Goal: Task Accomplishment & Management: Use online tool/utility

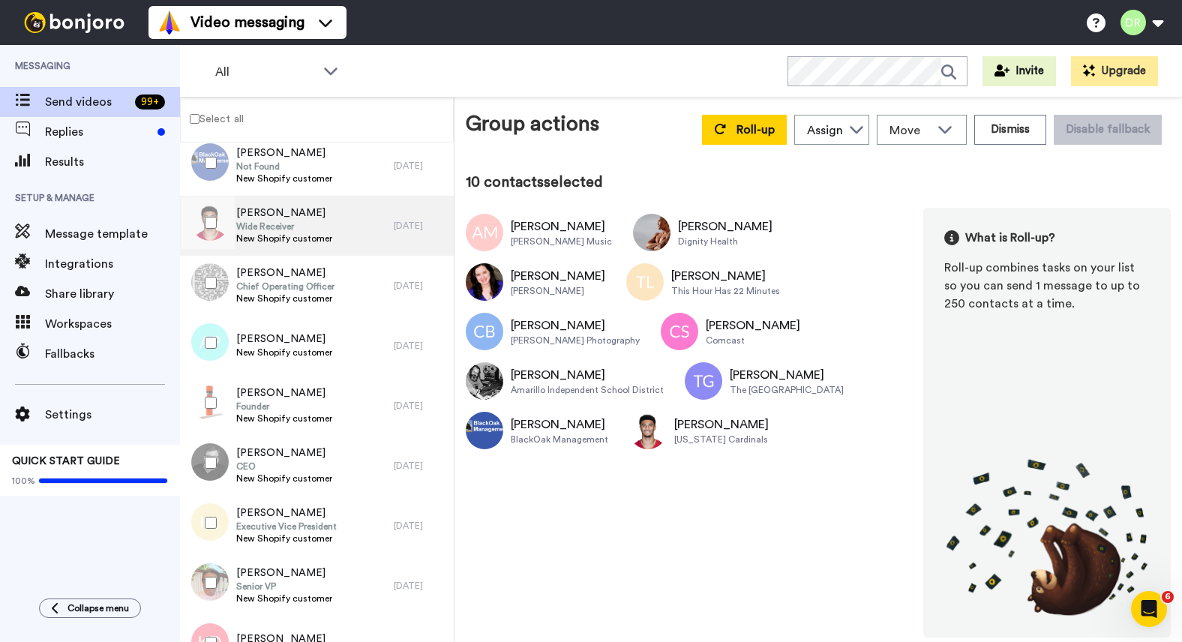
scroll to position [750, 0]
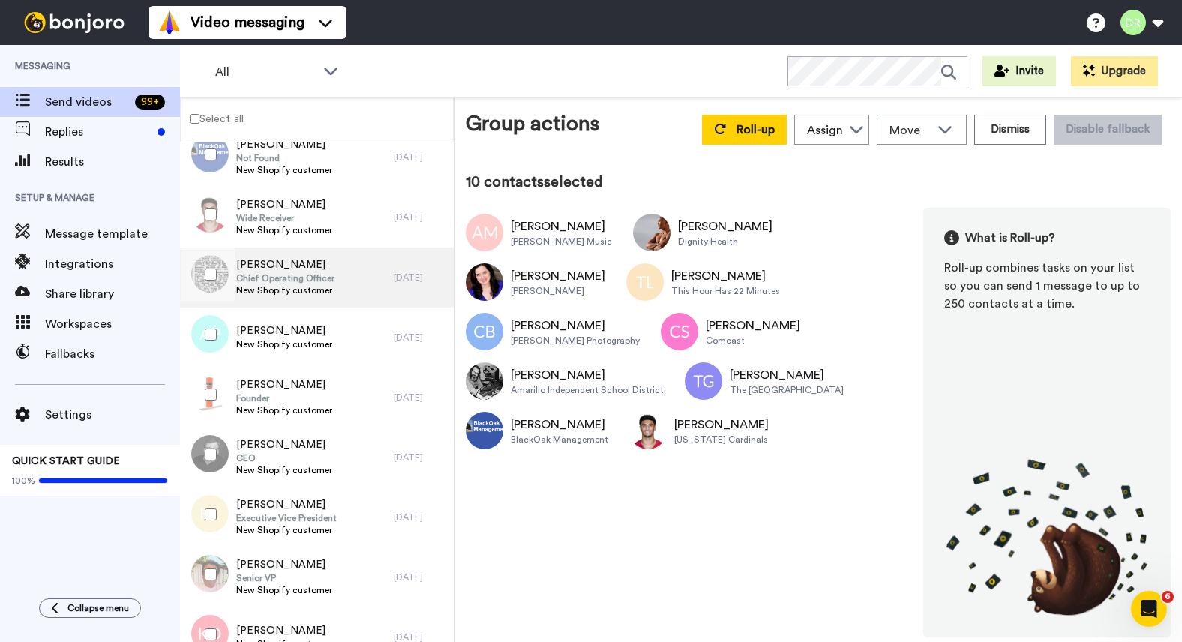
click at [294, 274] on span "Chief Operating Officer" at bounding box center [285, 278] width 98 height 12
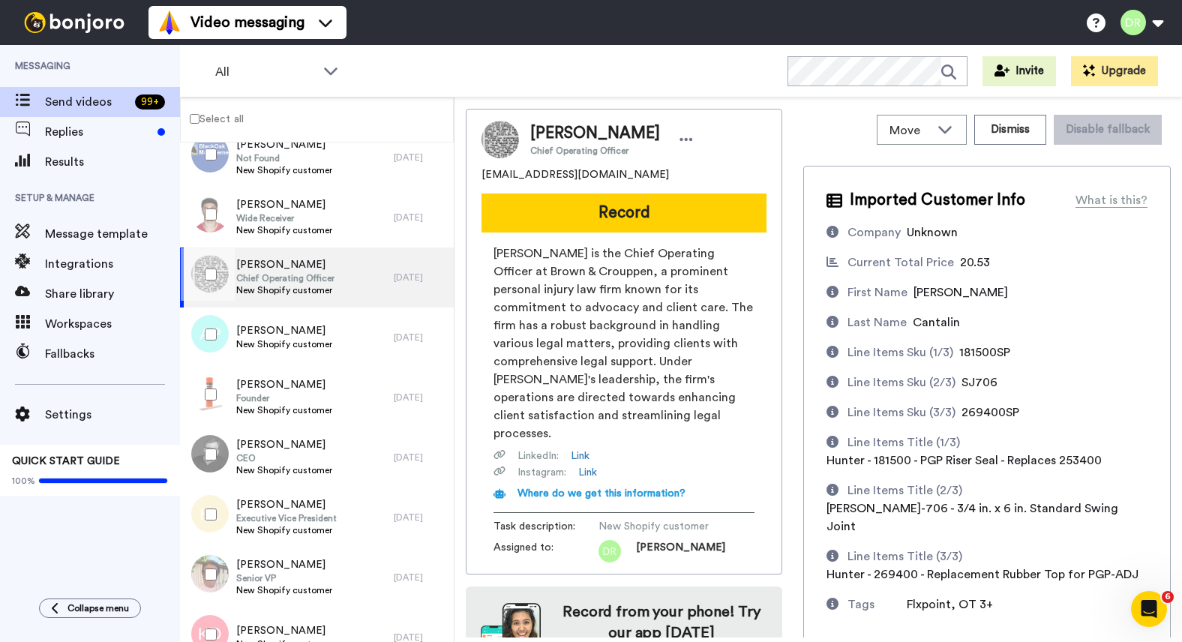
scroll to position [55, 0]
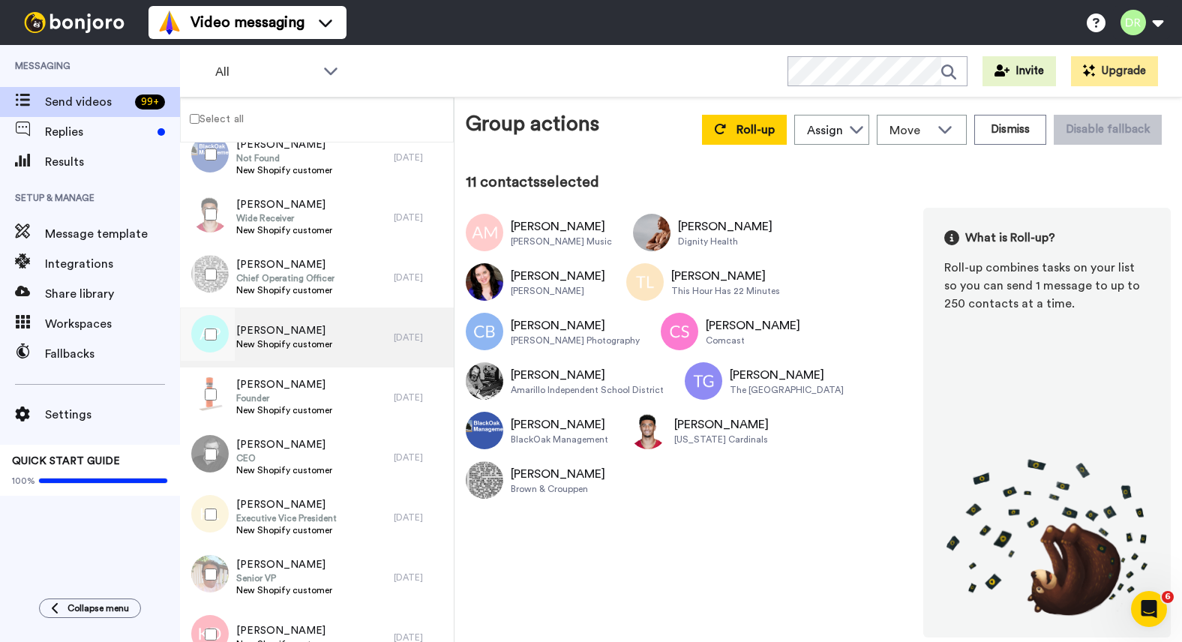
click at [257, 322] on div "[PERSON_NAME] New Shopify customer" at bounding box center [287, 337] width 214 height 60
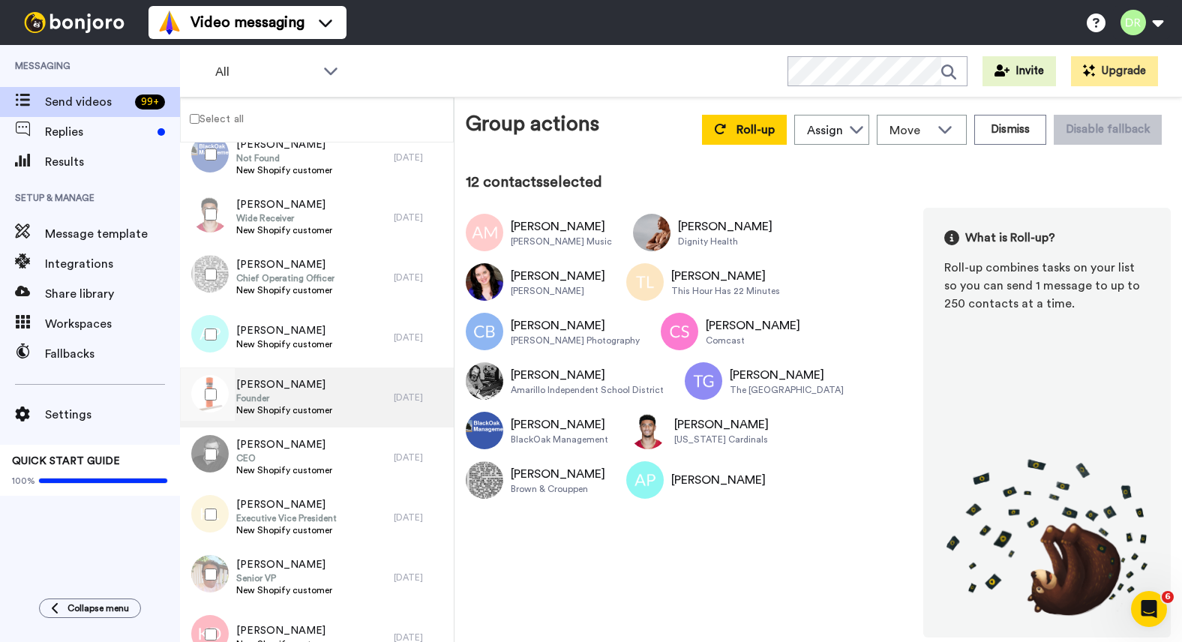
click at [259, 380] on span "[PERSON_NAME]" at bounding box center [284, 384] width 96 height 15
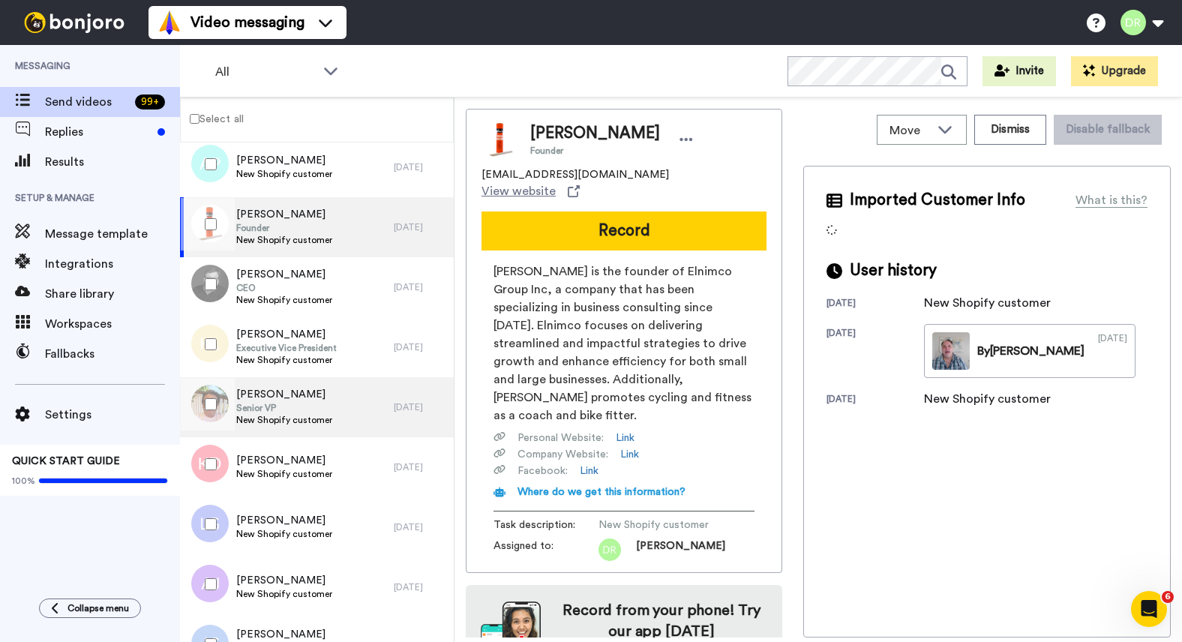
scroll to position [939, 0]
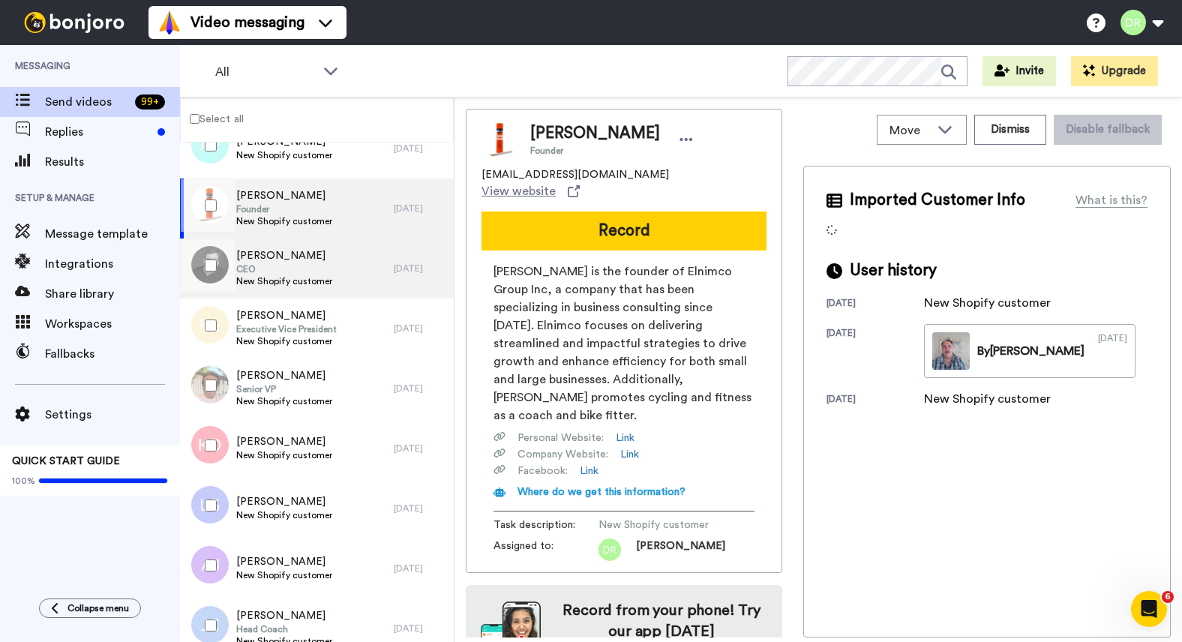
click at [277, 256] on span "[PERSON_NAME]" at bounding box center [284, 255] width 96 height 15
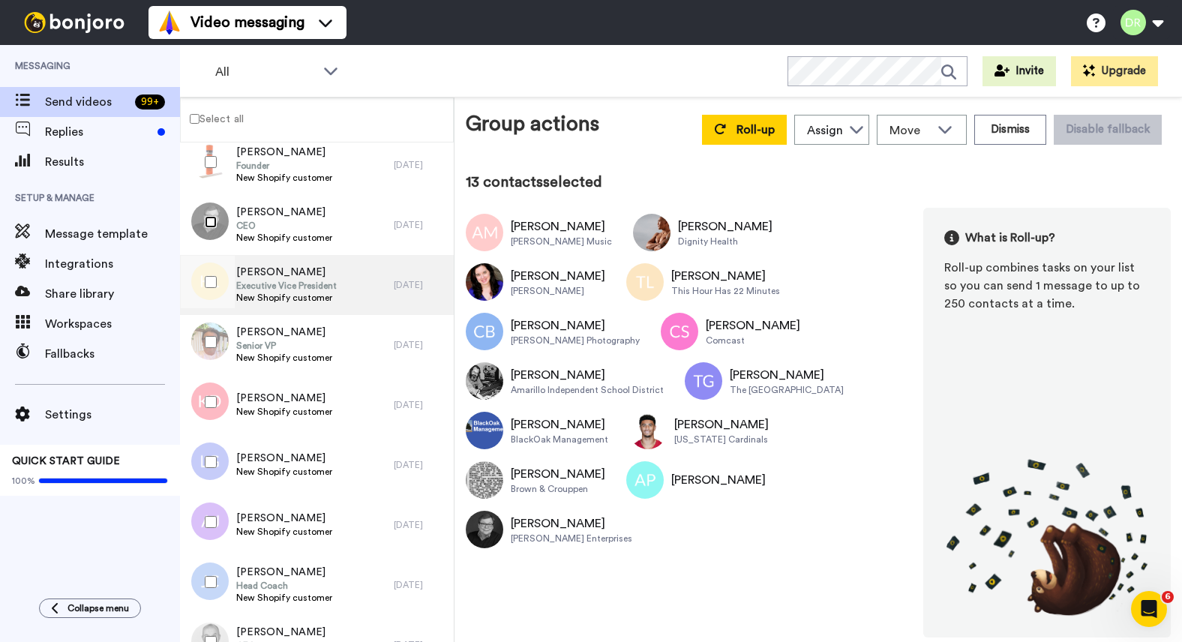
scroll to position [1009, 0]
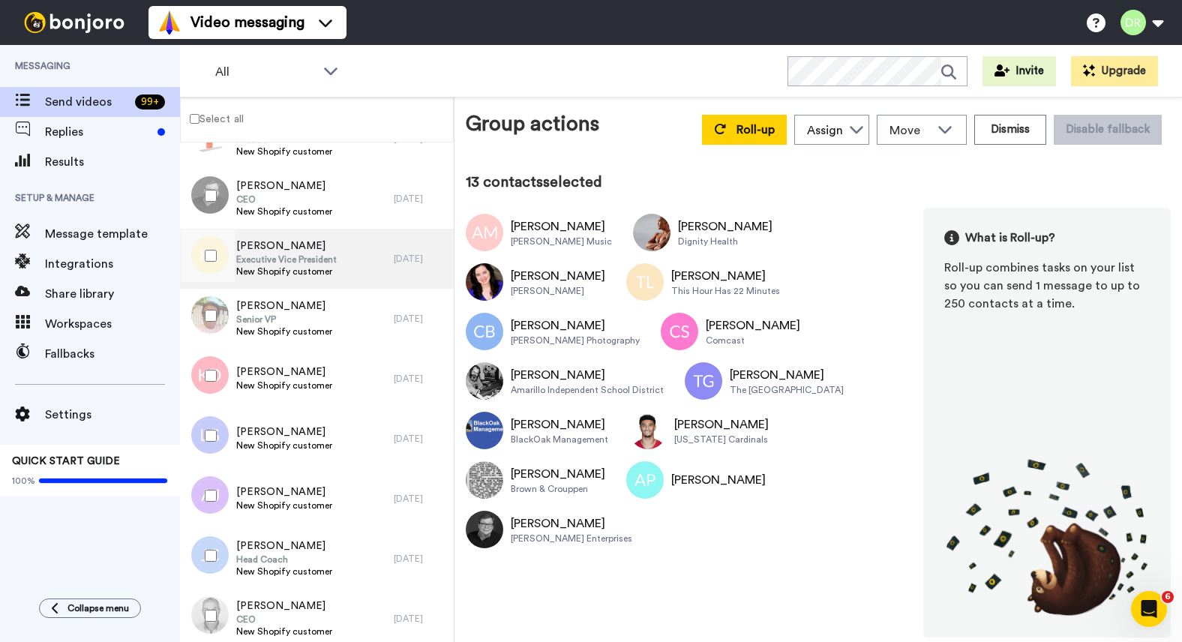
click at [279, 262] on span "Executive Vice President" at bounding box center [286, 259] width 100 height 12
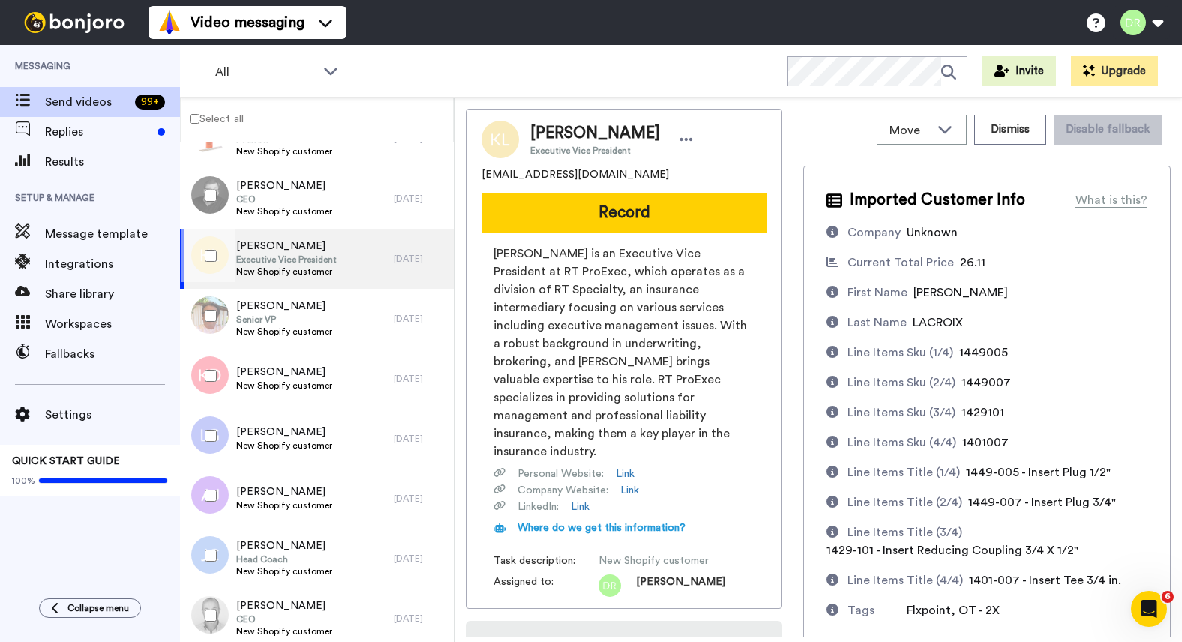
scroll to position [79, 0]
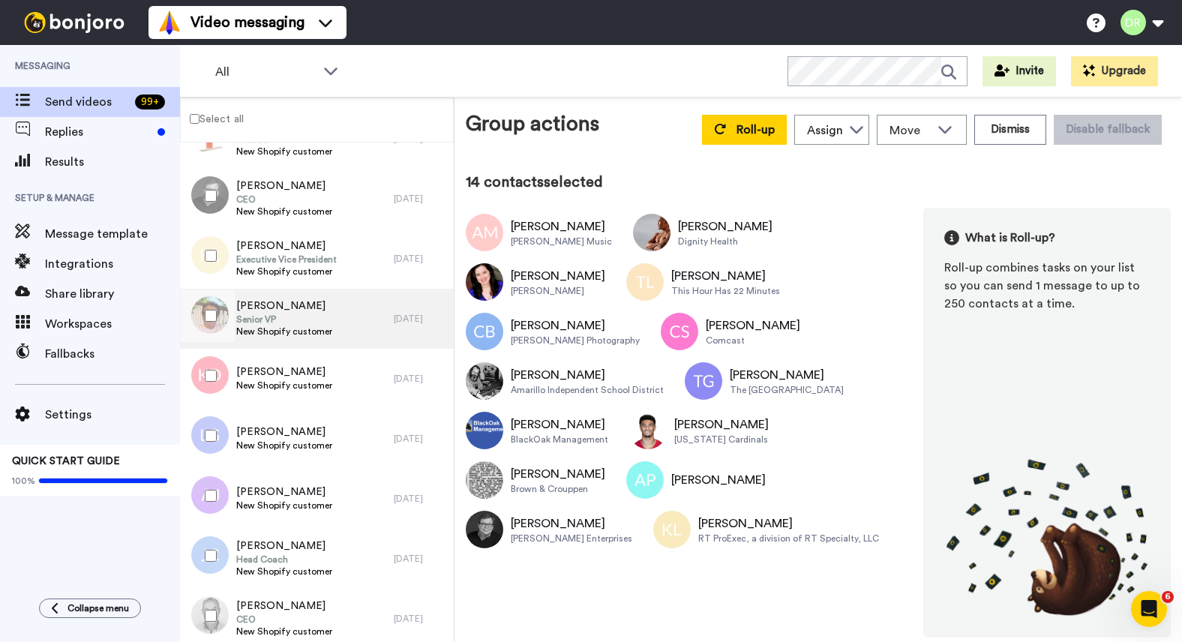
click at [272, 316] on span "Senior VP" at bounding box center [284, 319] width 96 height 12
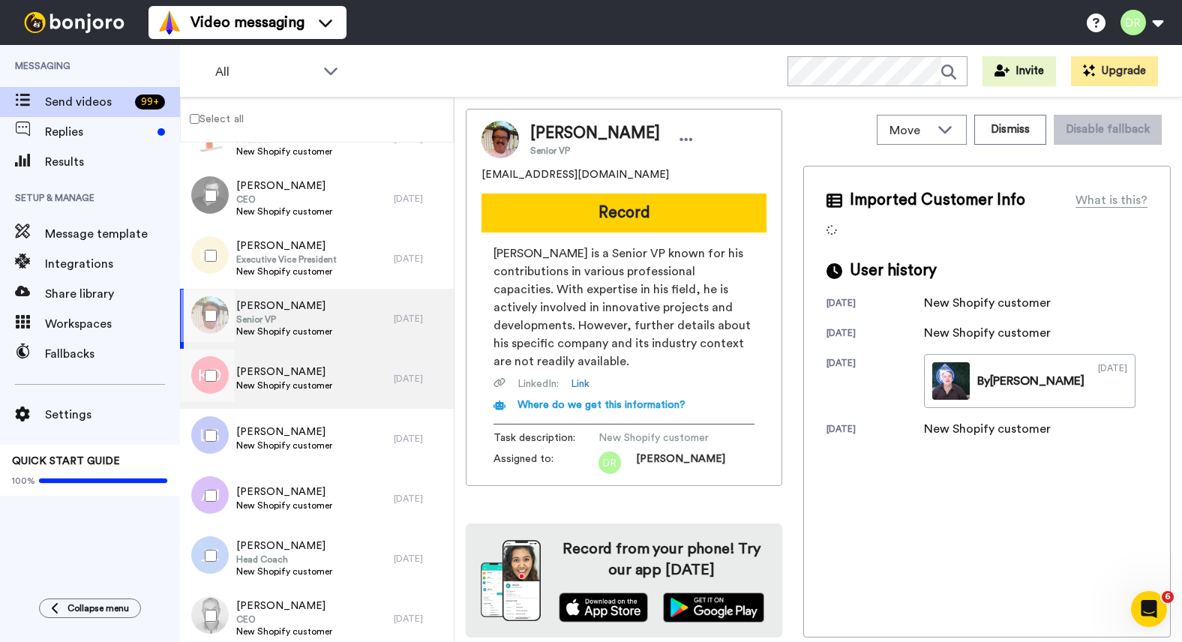
click at [289, 361] on div "[PERSON_NAME] New Shopify customer" at bounding box center [287, 379] width 214 height 60
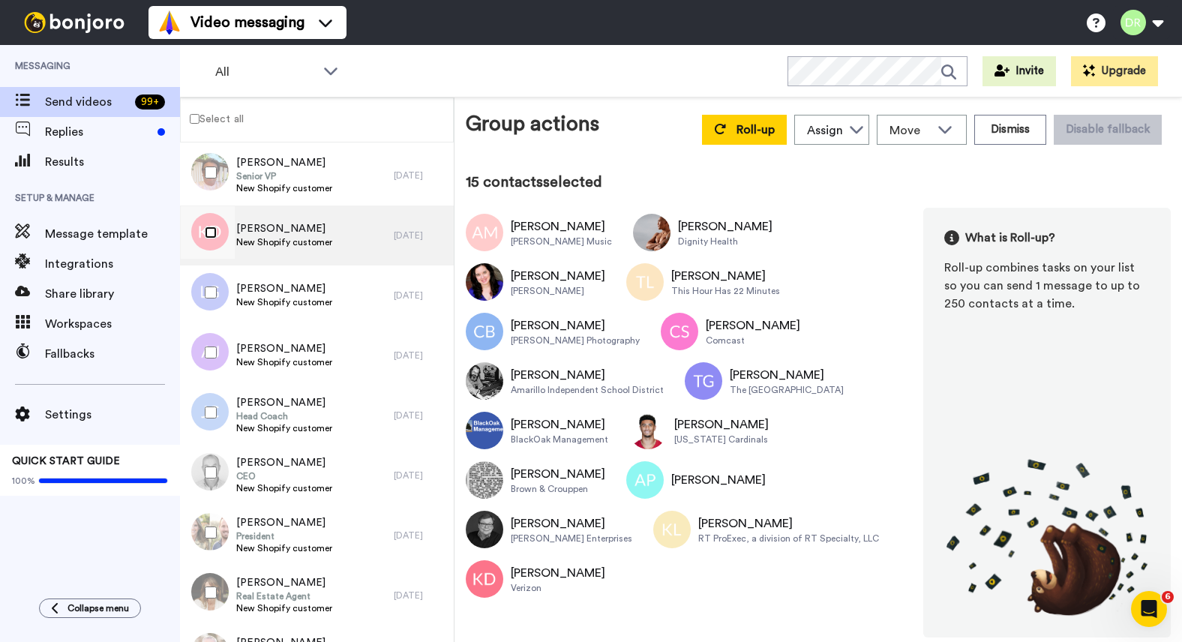
scroll to position [1182, 0]
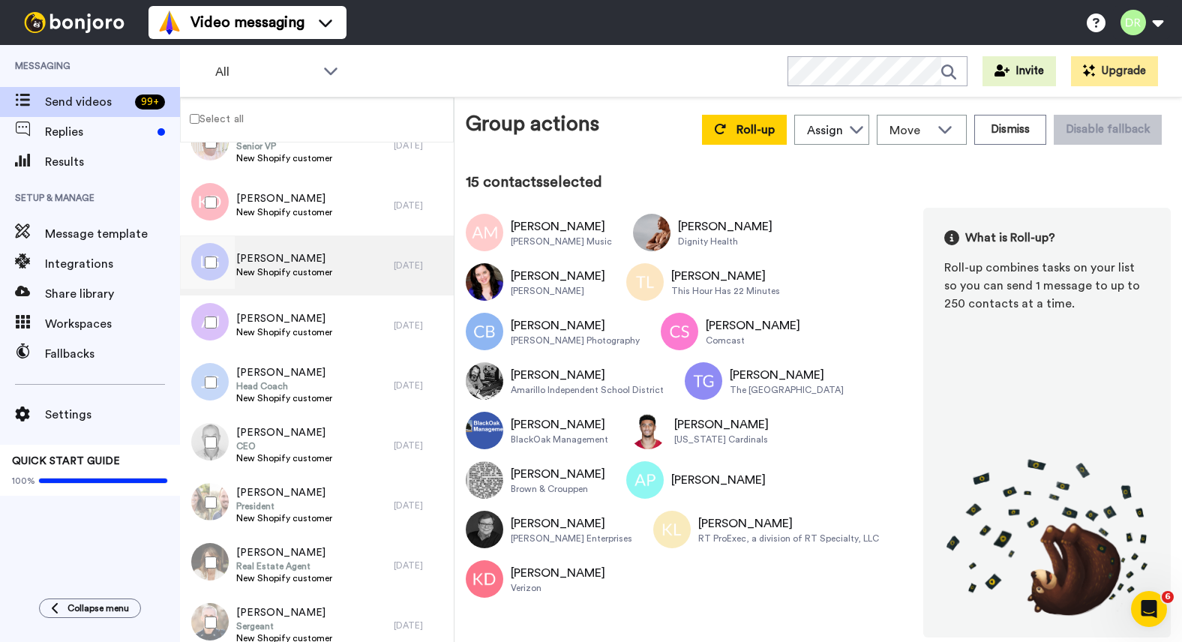
click at [274, 266] on span "New Shopify customer" at bounding box center [284, 272] width 96 height 12
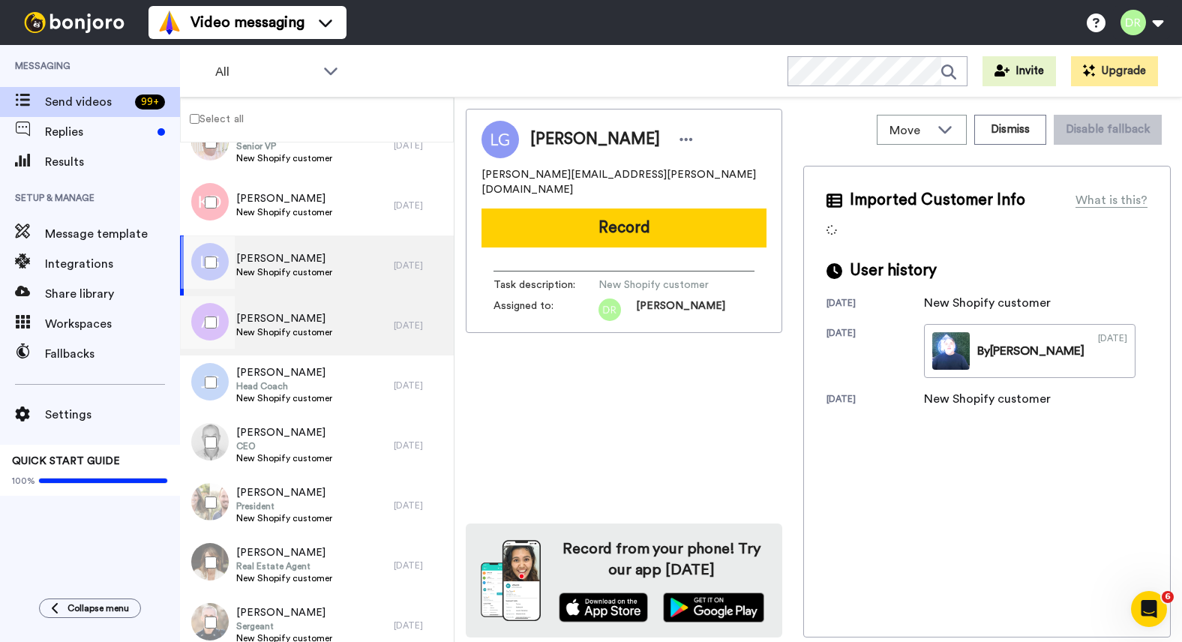
click at [275, 315] on span "[PERSON_NAME]" at bounding box center [284, 318] width 96 height 15
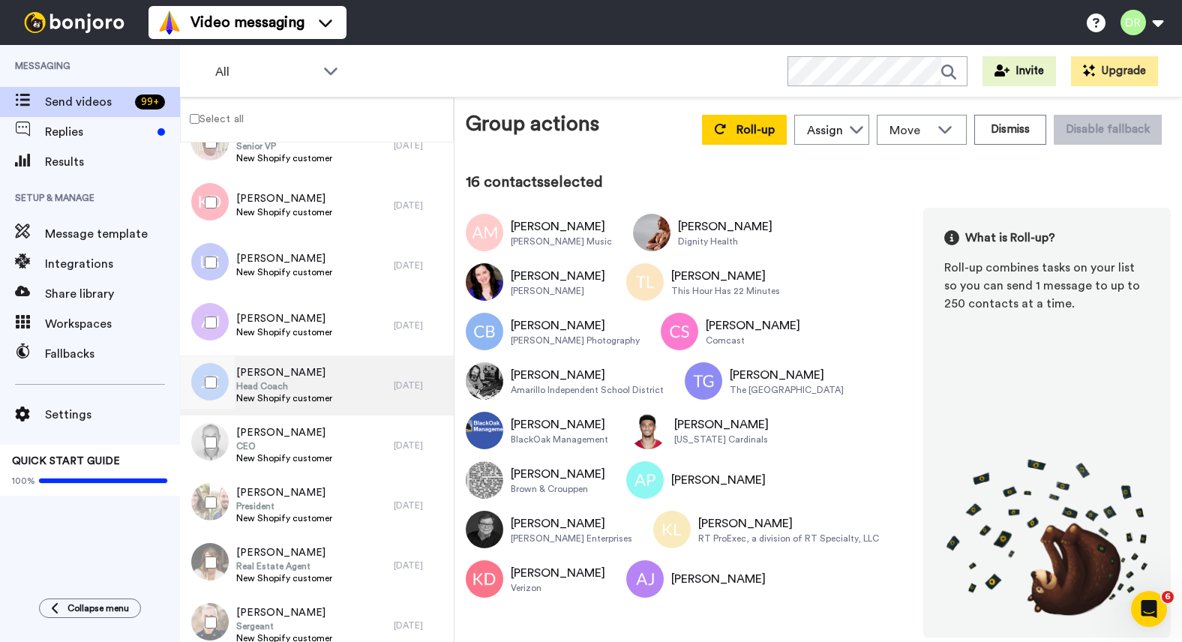
click at [263, 385] on span "Head Coach" at bounding box center [284, 386] width 96 height 12
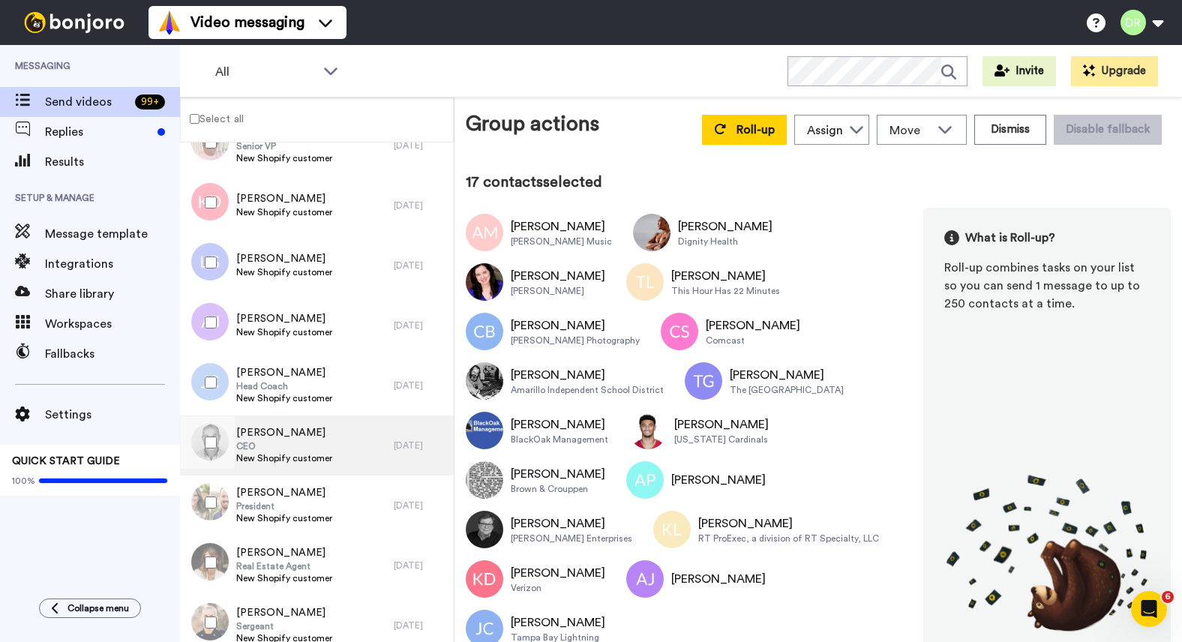
click at [252, 427] on span "[PERSON_NAME]" at bounding box center [284, 432] width 96 height 15
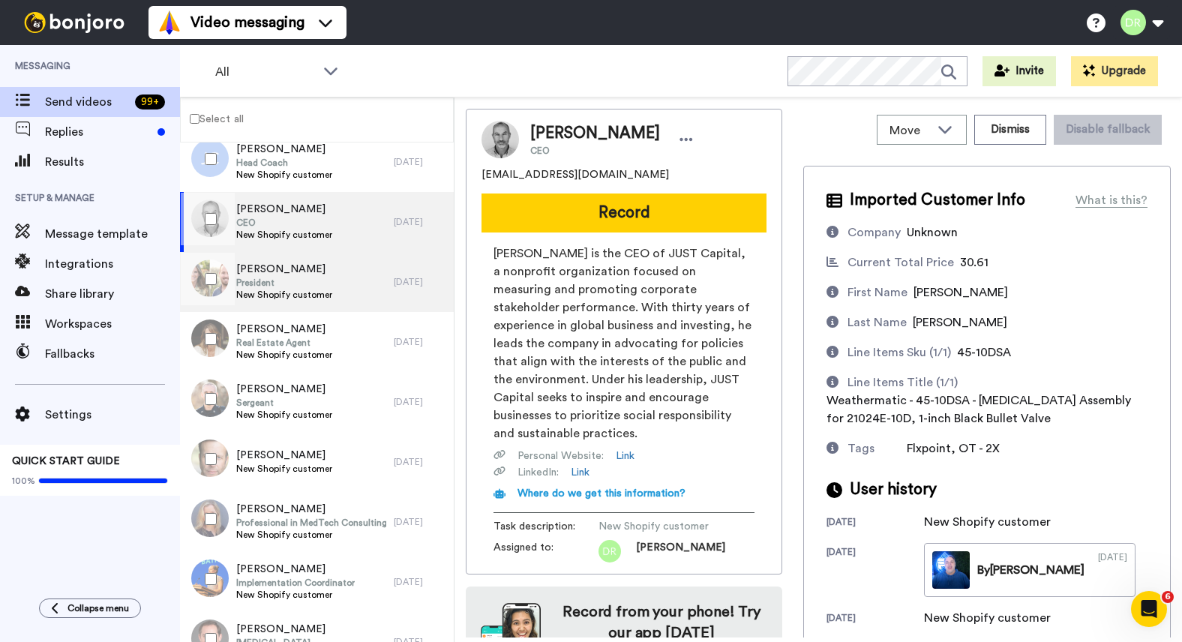
scroll to position [1404, 0]
click at [287, 268] on span "[PERSON_NAME]" at bounding box center [284, 270] width 96 height 15
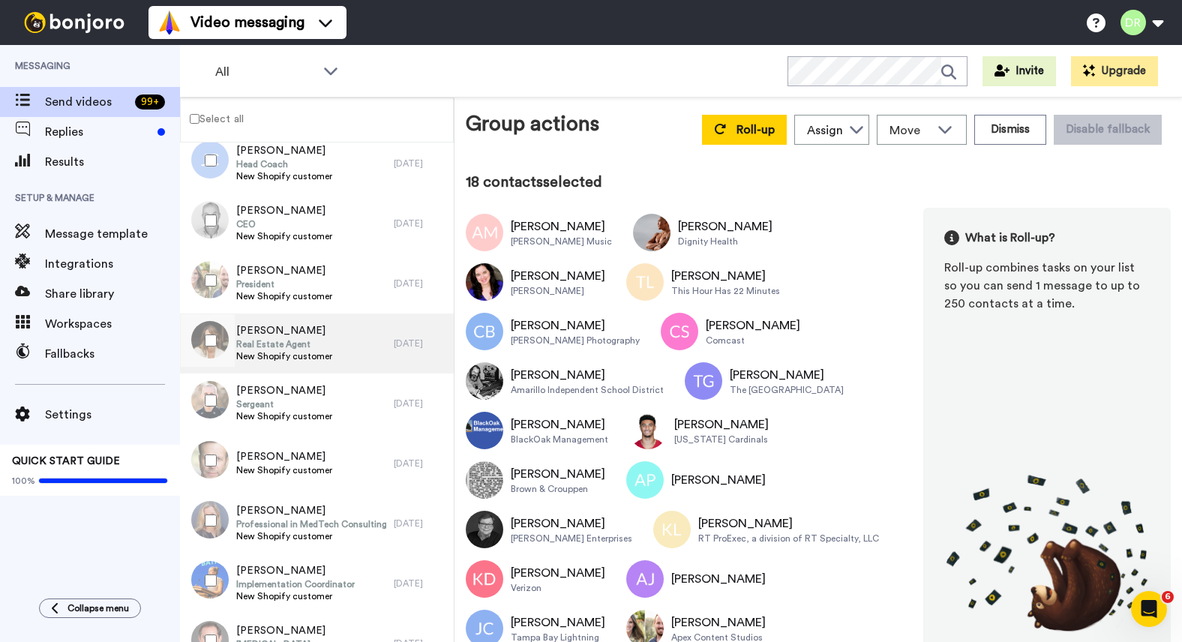
click at [287, 338] on span "Real Estate Agent" at bounding box center [284, 344] width 96 height 12
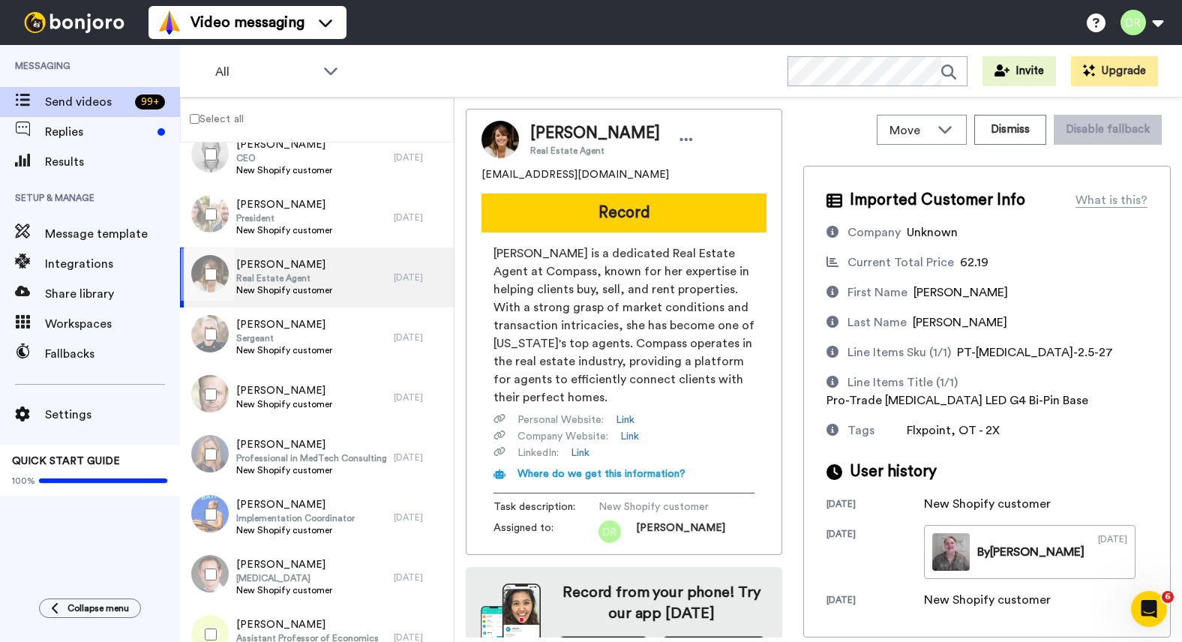
scroll to position [1473, 0]
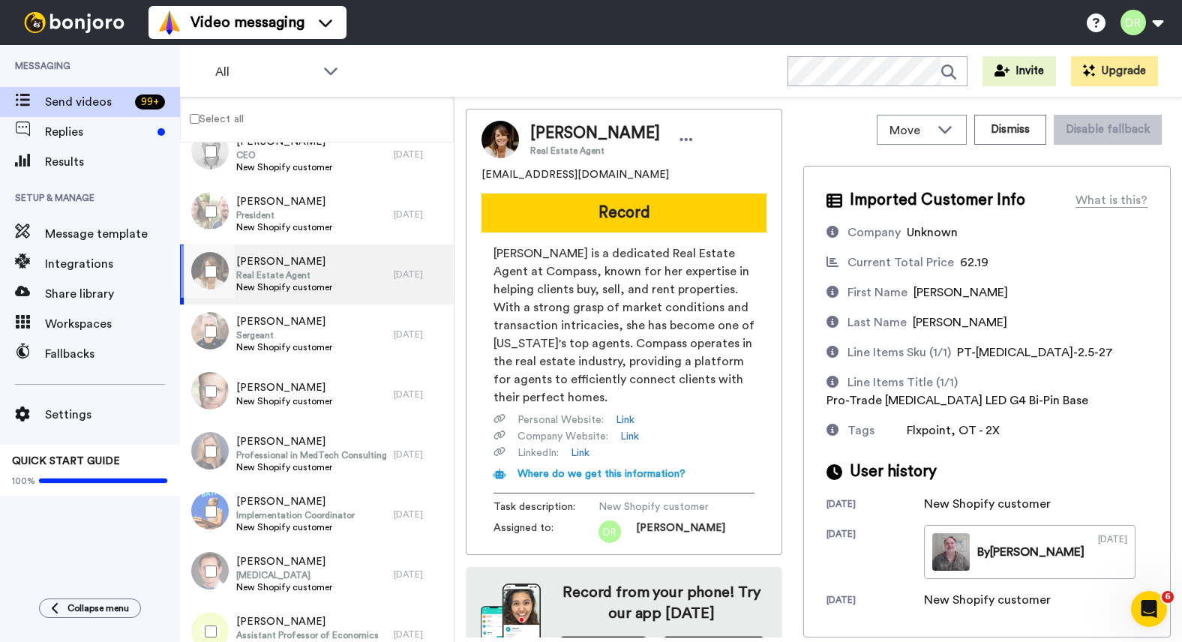
click at [287, 337] on span "Sergeant" at bounding box center [284, 335] width 96 height 12
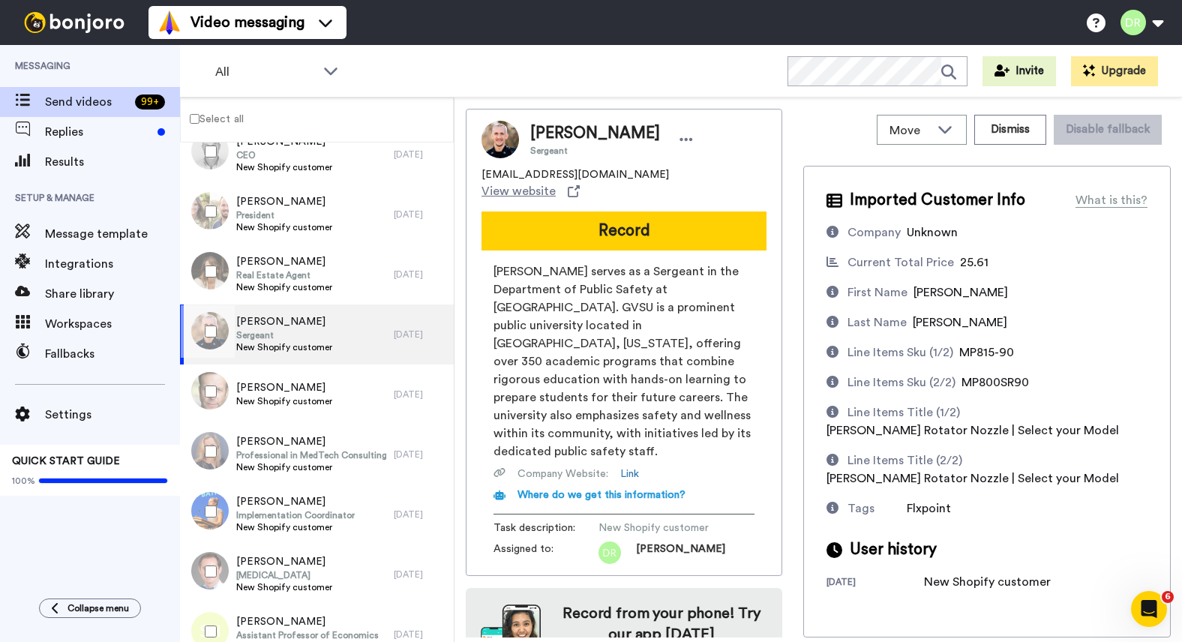
scroll to position [49, 0]
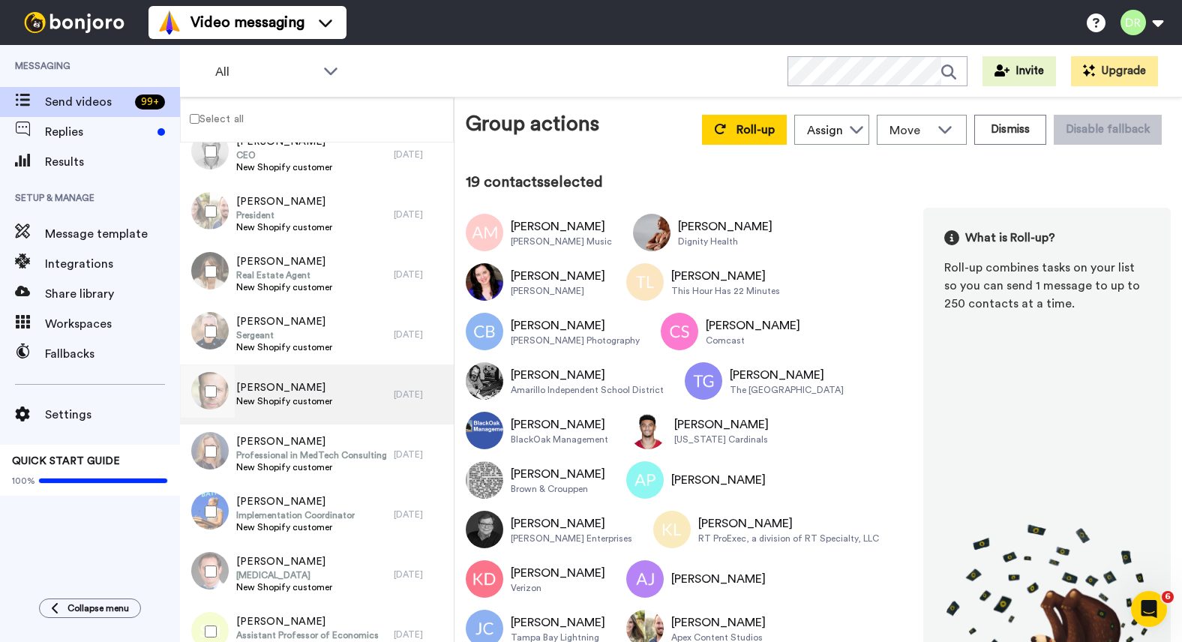
click at [293, 385] on span "[PERSON_NAME]" at bounding box center [284, 387] width 96 height 15
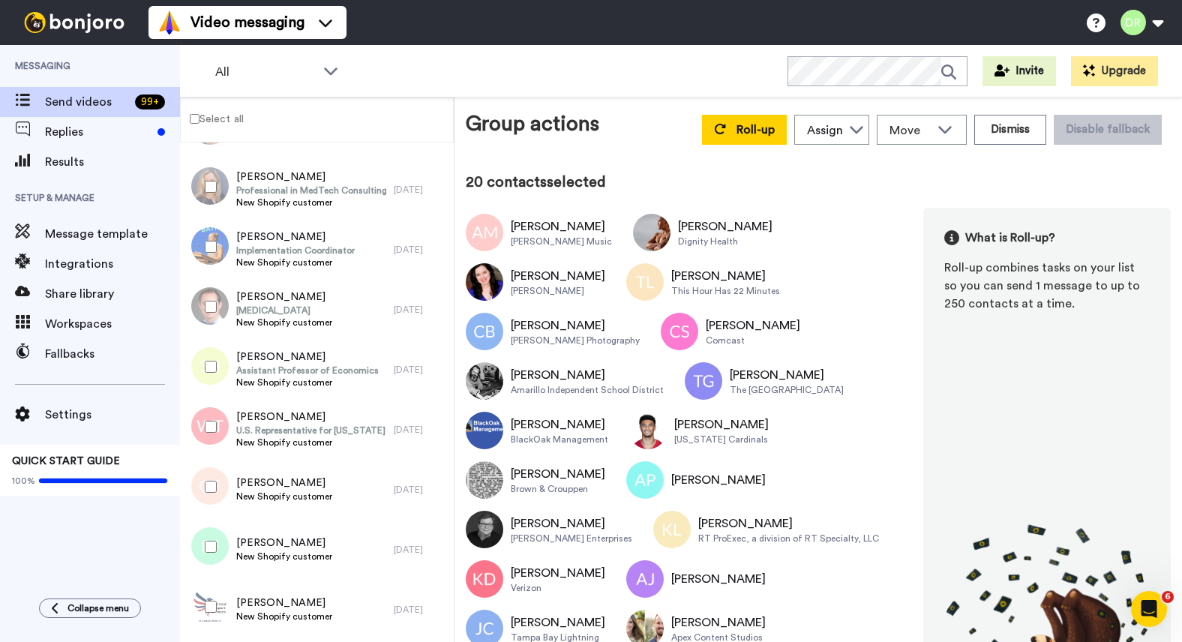
scroll to position [1742, 0]
